Goal: Task Accomplishment & Management: Manage account settings

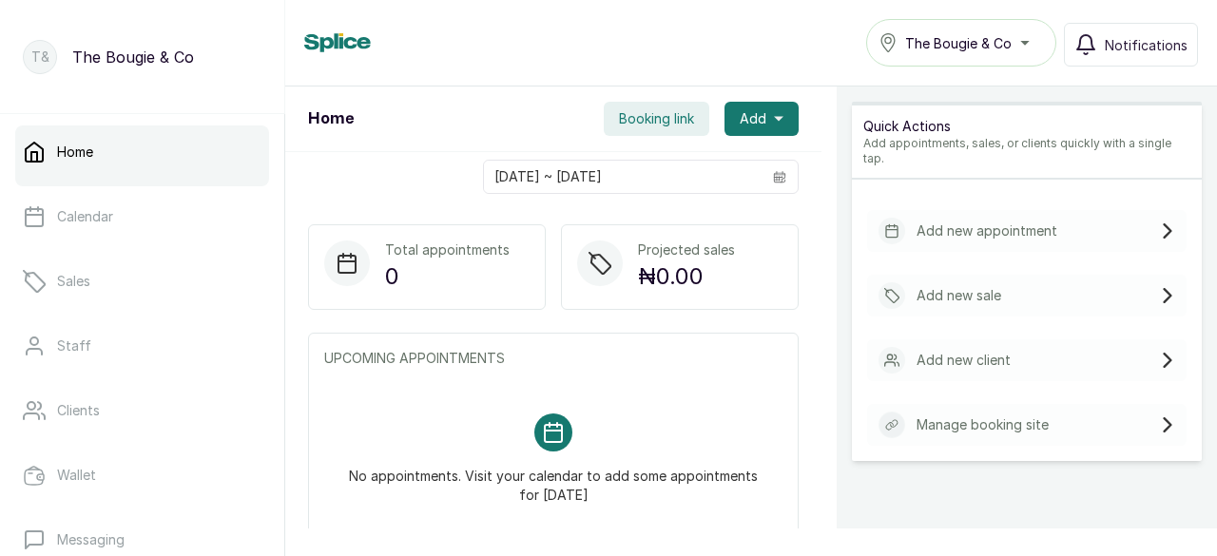
click at [34, 57] on p "T&" at bounding box center [40, 57] width 18 height 19
click at [1034, 47] on div "The Bougie & Co" at bounding box center [960, 42] width 165 height 23
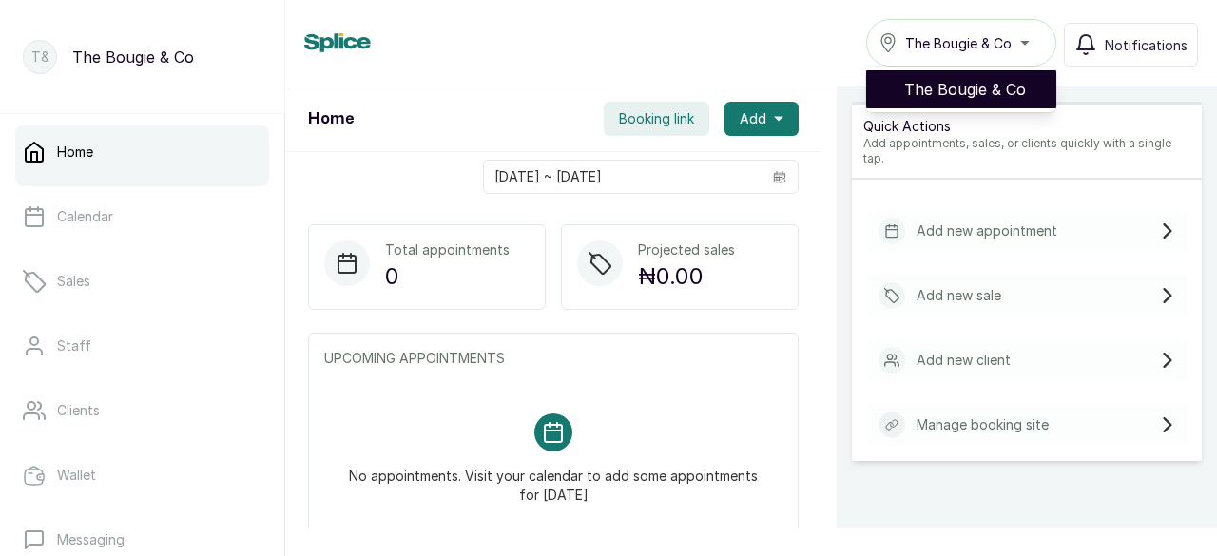
click at [974, 85] on span "The Bougie & Co" at bounding box center [972, 89] width 137 height 23
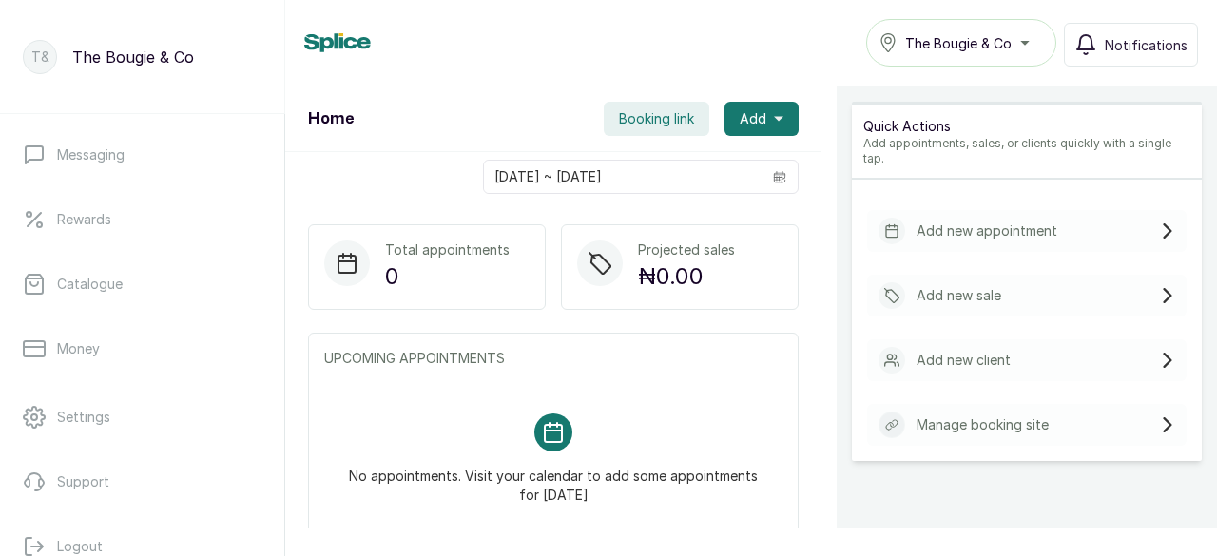
scroll to position [384, 0]
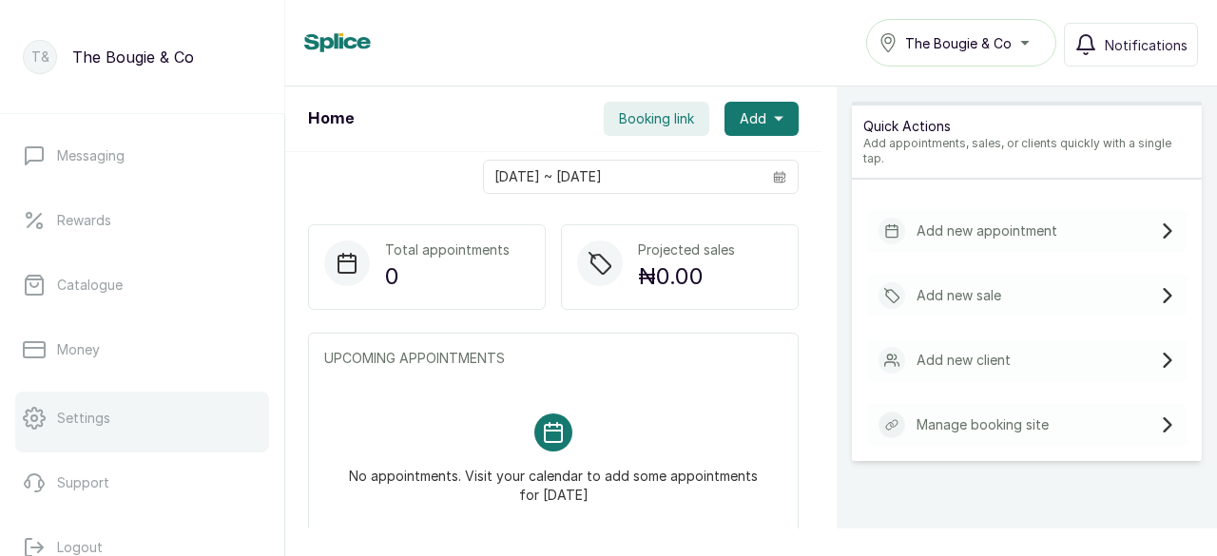
click at [82, 417] on p "Settings" at bounding box center [83, 418] width 53 height 19
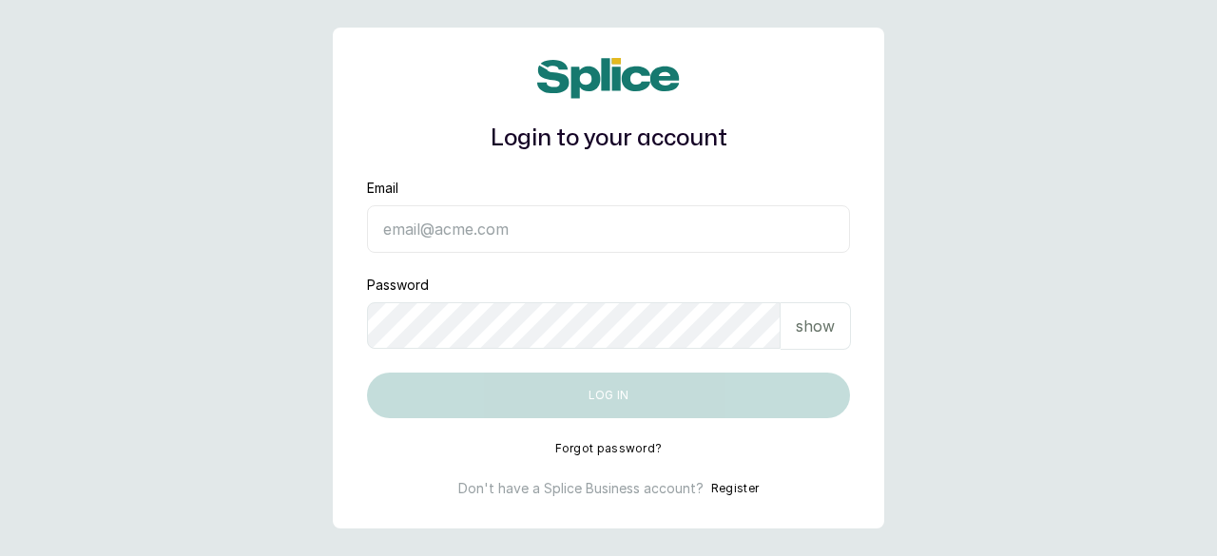
type input "thebougienailss@gmail.com"
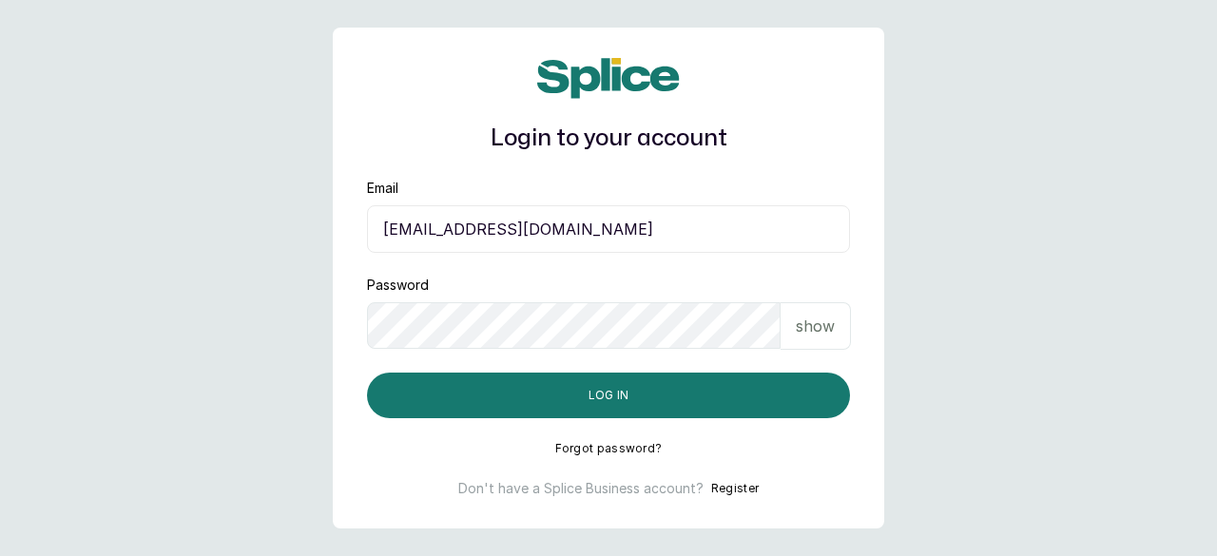
click at [814, 323] on p "show" at bounding box center [815, 326] width 39 height 23
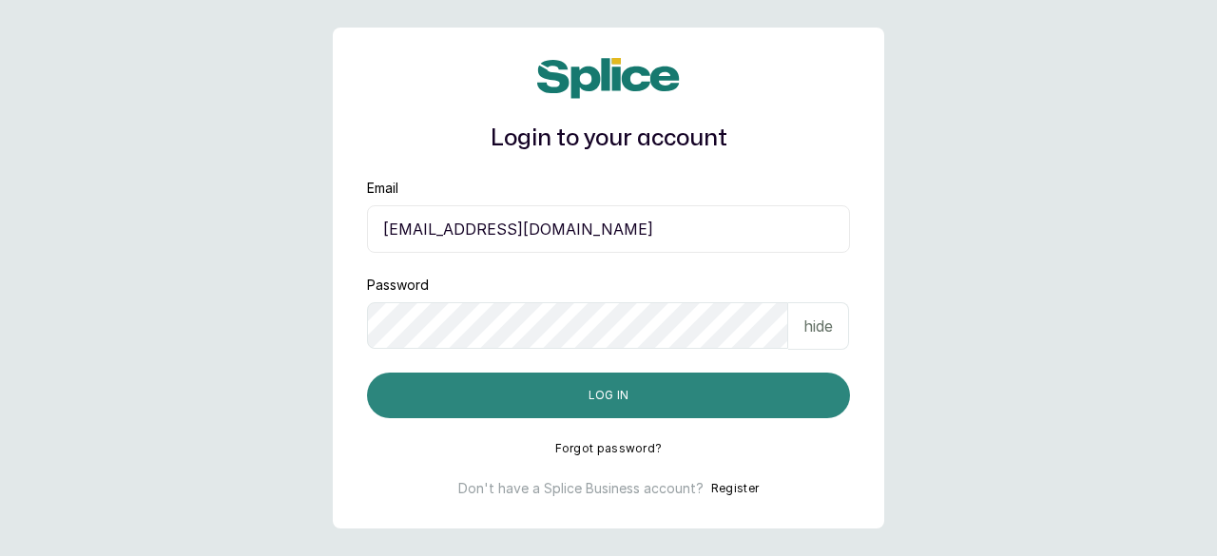
click at [639, 389] on button "Log in" at bounding box center [608, 396] width 483 height 46
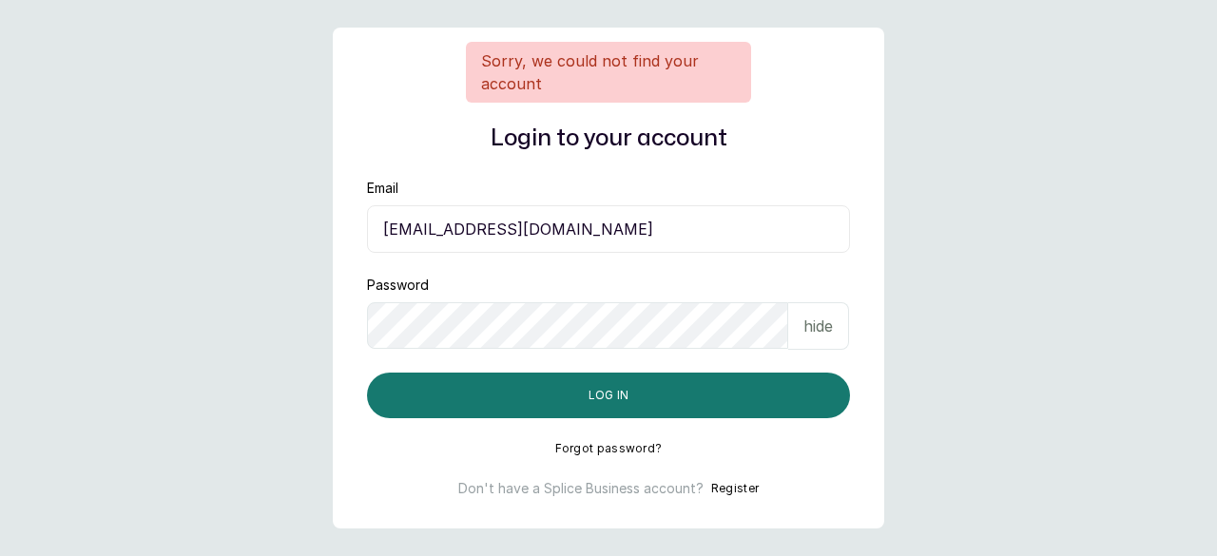
click at [603, 230] on input "thebougienailss@gmail.com" at bounding box center [608, 229] width 483 height 48
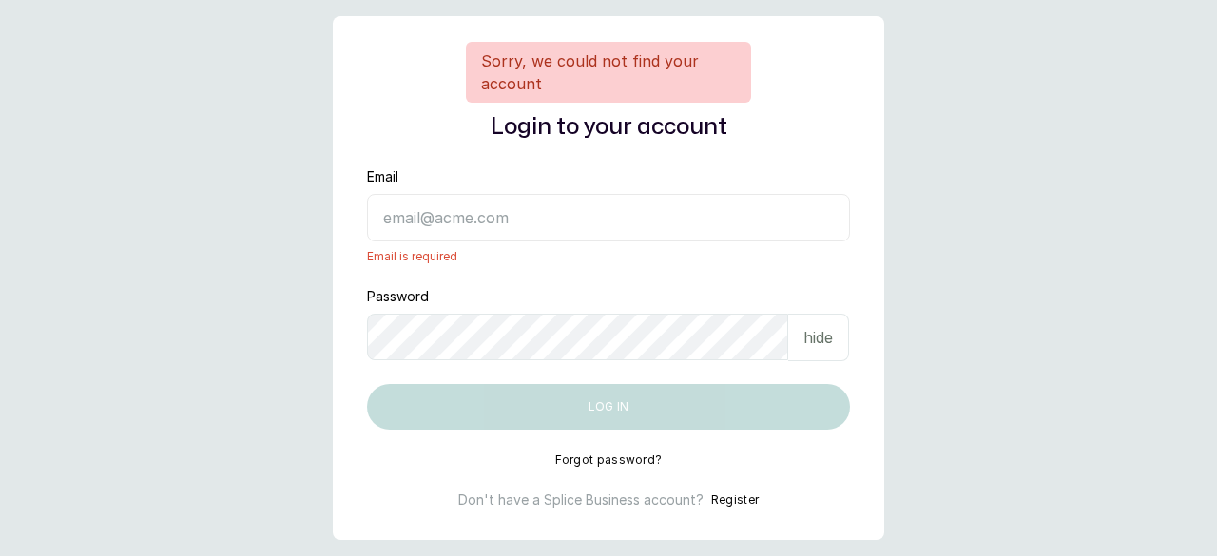
paste input "thebougieritualscompany@gmail.com"
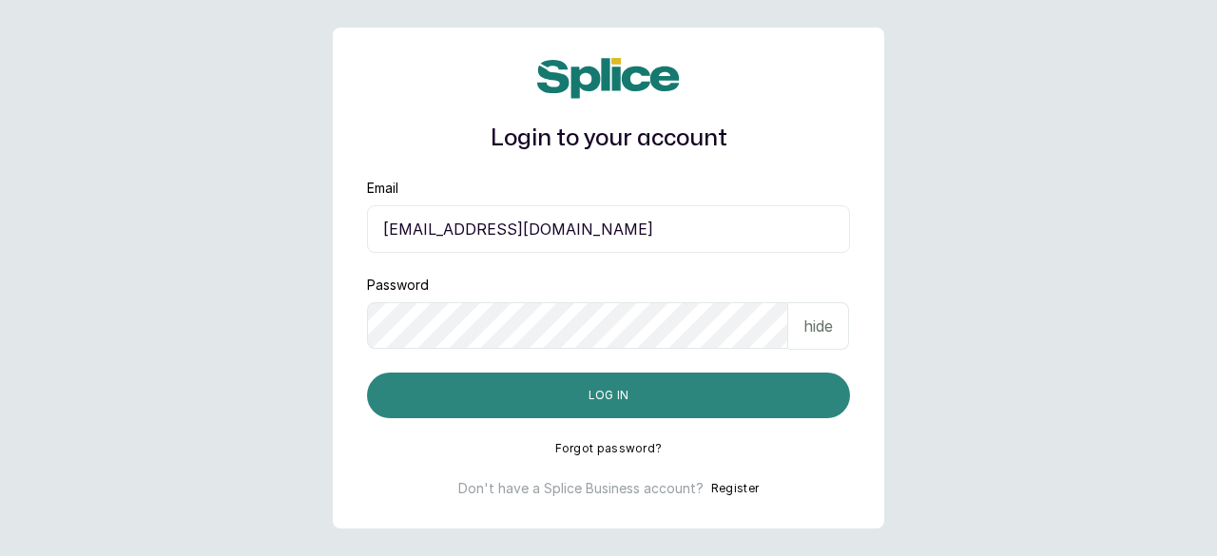
type input "thebougieritualscompany@gmail.com"
click at [606, 387] on button "Log in" at bounding box center [608, 396] width 483 height 46
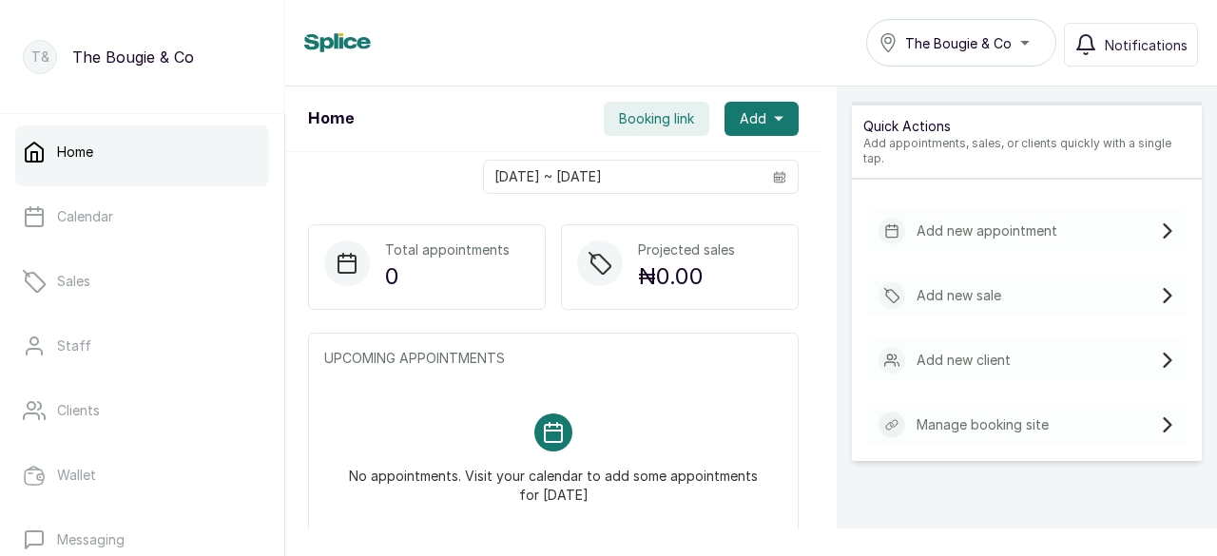
click at [672, 61] on div "Home The Bougie & Co Notifications" at bounding box center [751, 43] width 894 height 48
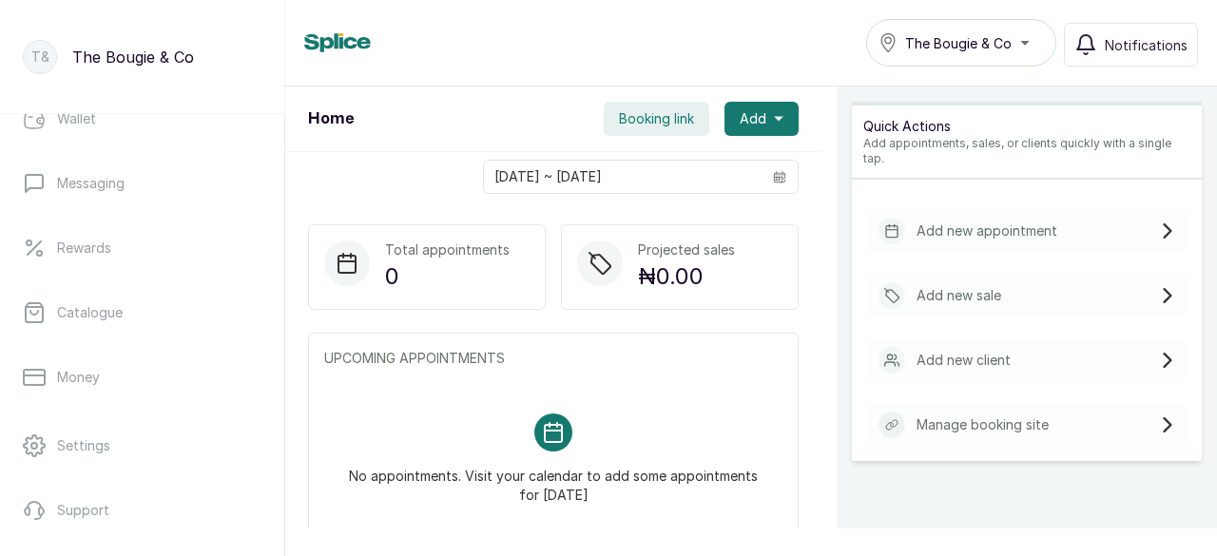
scroll to position [413, 0]
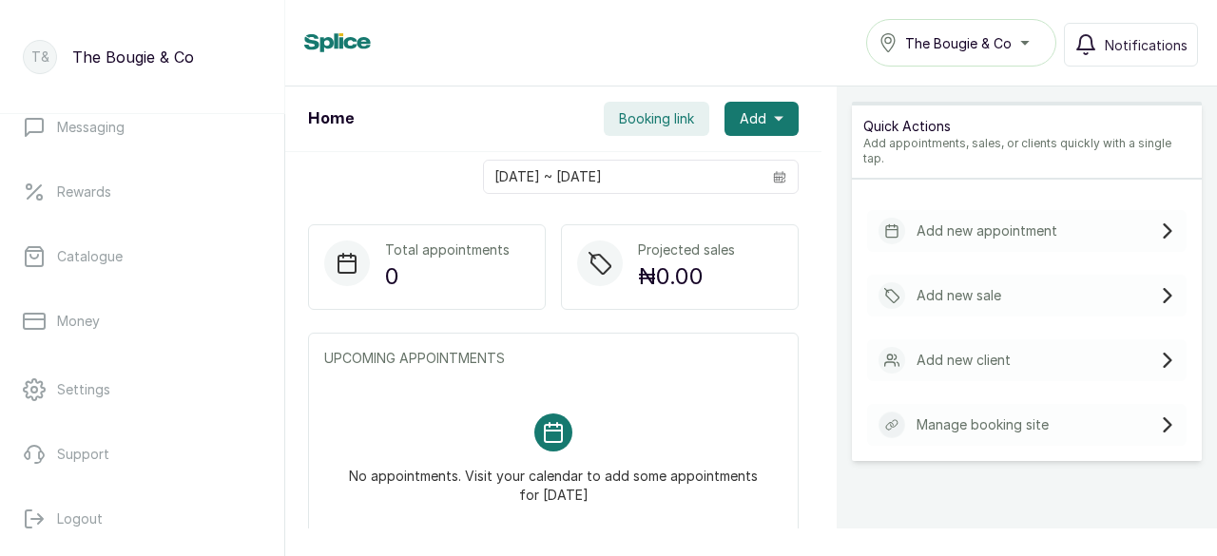
click at [132, 381] on link "Settings" at bounding box center [142, 389] width 254 height 53
